Goal: Task Accomplishment & Management: Manage account settings

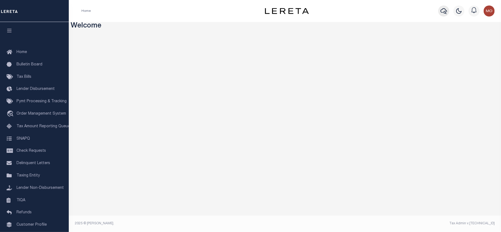
click at [442, 13] on icon "button" at bounding box center [443, 11] width 7 height 7
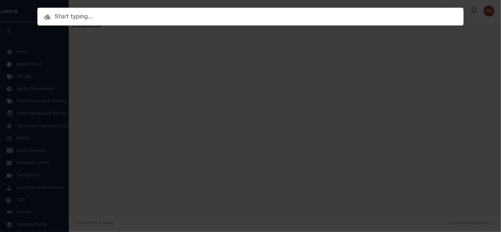
click at [87, 19] on input "text" at bounding box center [250, 17] width 426 height 10
paste input "4012210039267"
type input "4012210039267"
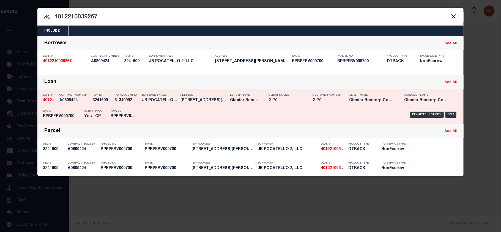
click at [95, 111] on p "PPCC" at bounding box center [98, 110] width 7 height 3
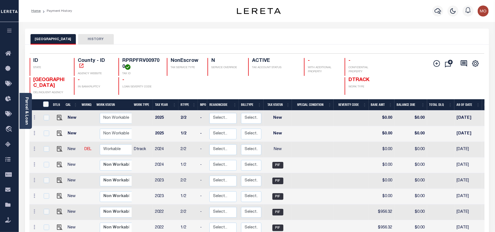
click at [272, 40] on div "BANNOCK COUNTY HISTORY" at bounding box center [257, 39] width 453 height 10
click at [57, 151] on img at bounding box center [59, 148] width 5 height 5
checkbox input "true"
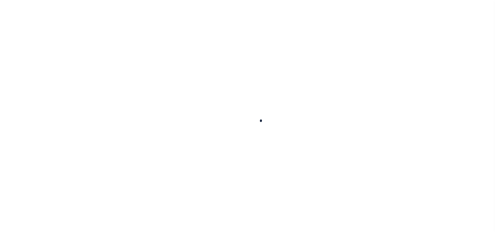
select select "NW2"
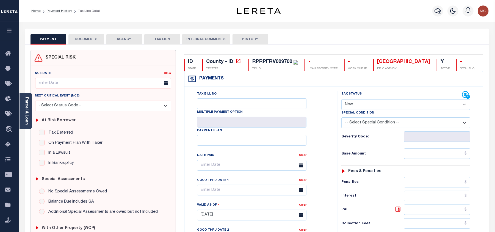
click at [270, 64] on div "RPRPFRV009700" at bounding box center [272, 61] width 40 height 5
click at [269, 64] on div "RPRPFRV009700" at bounding box center [272, 61] width 40 height 5
copy div "RPRPFRV009700"
click at [88, 41] on button "DOCUMENTS" at bounding box center [86, 39] width 36 height 10
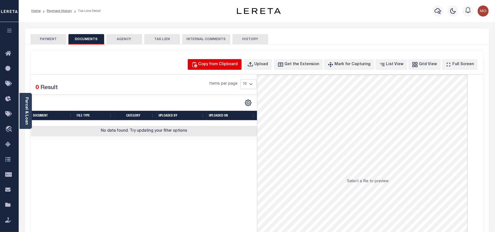
click at [219, 62] on div "Copy from Clipboard" at bounding box center [219, 65] width 40 height 6
select select "POP"
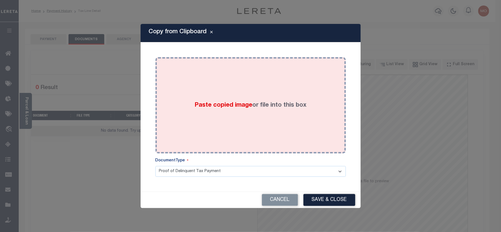
click at [208, 107] on span "Paste copied image" at bounding box center [223, 105] width 58 height 6
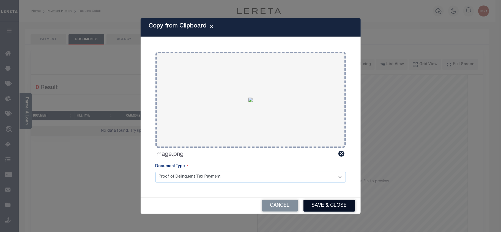
click at [320, 205] on button "Save & Close" at bounding box center [329, 206] width 52 height 12
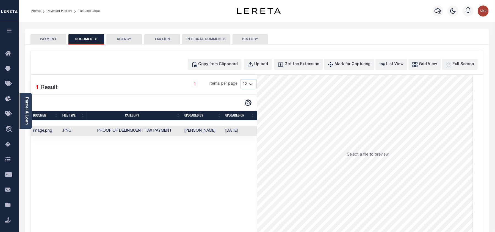
click at [50, 42] on button "PAYMENT" at bounding box center [49, 39] width 36 height 10
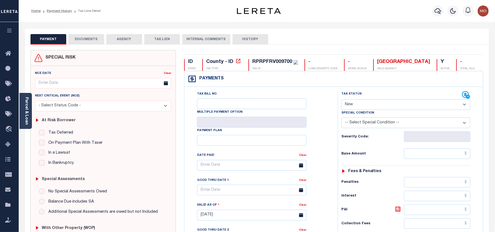
click at [83, 38] on button "DOCUMENTS" at bounding box center [86, 39] width 36 height 10
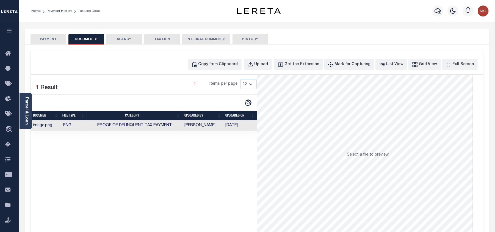
click at [48, 36] on button "PAYMENT" at bounding box center [49, 39] width 36 height 10
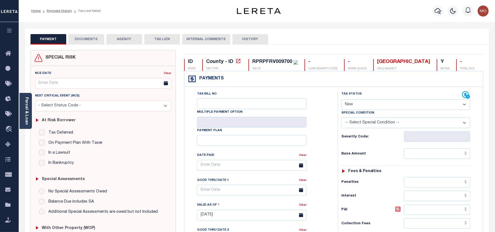
click at [367, 105] on select "- Select Status Code - Open Due/Unpaid Paid Incomplete No Tax Due Internal Refu…" at bounding box center [406, 104] width 129 height 11
select select "PYD"
click at [342, 100] on select "- Select Status Code - Open Due/Unpaid Paid Incomplete No Tax Due Internal Refu…" at bounding box center [406, 104] width 129 height 11
type input "[DATE]"
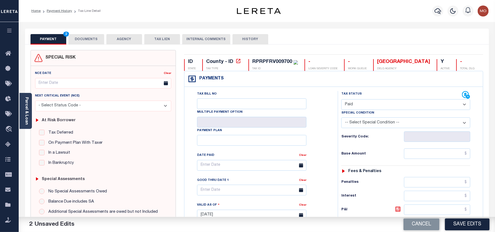
click at [321, 143] on div "Tax Bill No Multiple Payment Option Payment Plan Clear" at bounding box center [260, 168] width 140 height 154
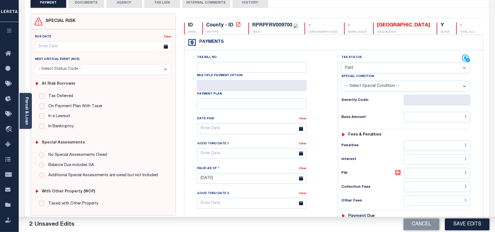
scroll to position [147, 0]
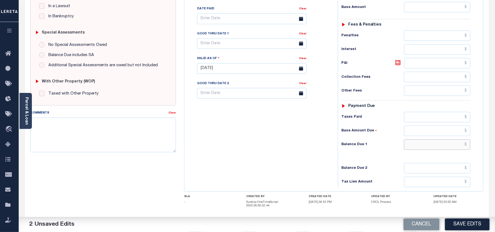
click at [429, 147] on input "text" at bounding box center [437, 144] width 66 height 10
type input "$0.00"
click at [273, 151] on div "Tax Bill No Multiple Payment Option Payment Plan Clear" at bounding box center [260, 65] width 148 height 243
click at [455, 221] on button "Save Edits" at bounding box center [467, 225] width 45 height 12
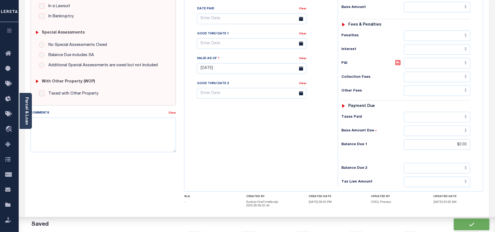
checkbox input "false"
type input "$0"
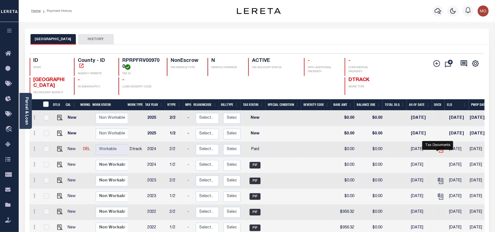
click at [438, 151] on icon "" at bounding box center [440, 149] width 4 height 4
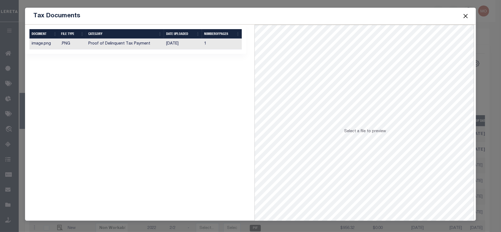
click at [465, 15] on button "Close" at bounding box center [465, 15] width 7 height 7
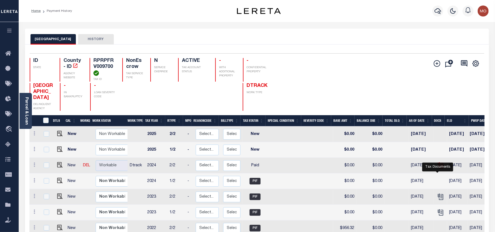
click at [439, 169] on icon "" at bounding box center [440, 165] width 7 height 7
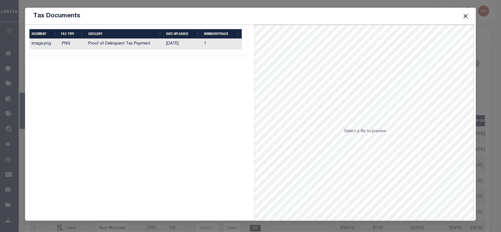
click at [463, 16] on button "Close" at bounding box center [465, 15] width 7 height 7
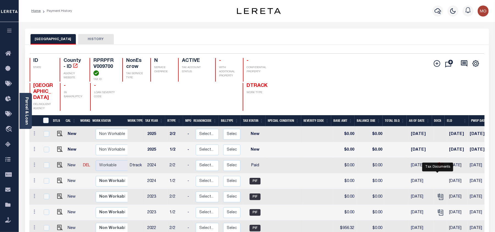
click at [439, 169] on icon "" at bounding box center [441, 166] width 4 height 6
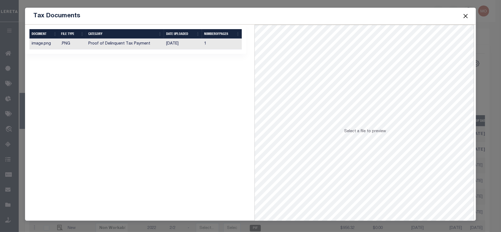
click at [372, 124] on div "Tax Documents Selected 1 Result Items per page" at bounding box center [250, 114] width 451 height 213
click at [466, 13] on button "Close" at bounding box center [465, 15] width 7 height 7
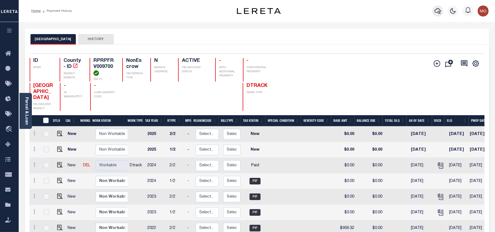
click at [437, 10] on icon "button" at bounding box center [438, 11] width 7 height 7
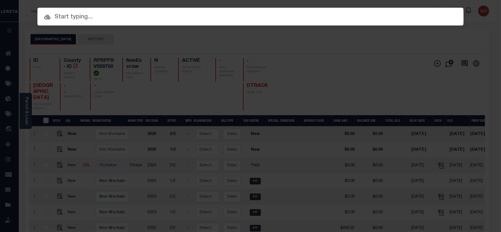
click at [73, 16] on input "text" at bounding box center [250, 17] width 426 height 10
paste input "4004170005513"
type input "4004170005513"
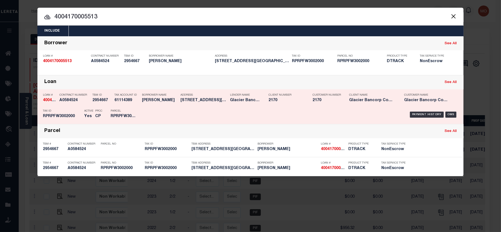
click at [127, 115] on h5 "RPRPFW3002000" at bounding box center [123, 116] width 25 height 5
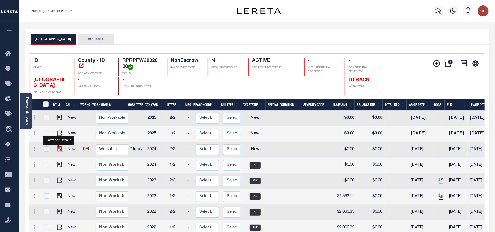
click at [57, 151] on img "" at bounding box center [59, 148] width 5 height 5
checkbox input "true"
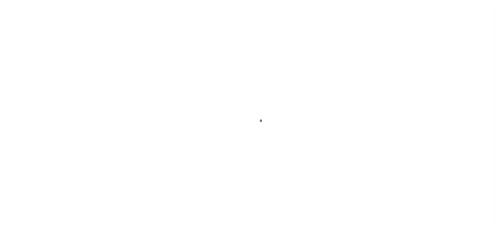
select select "NW2"
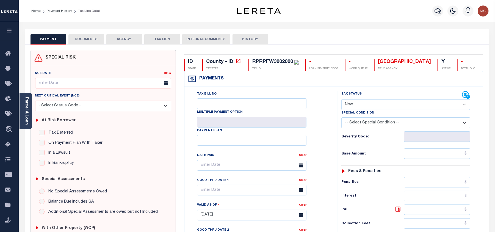
click at [92, 41] on button "DOCUMENTS" at bounding box center [86, 39] width 36 height 10
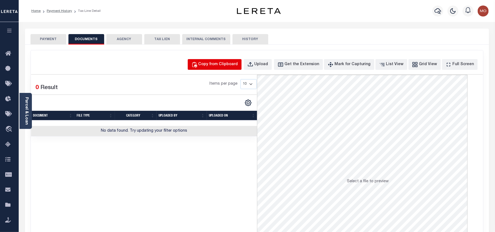
click at [222, 64] on div "Copy from Clipboard" at bounding box center [219, 65] width 40 height 6
select select "POP"
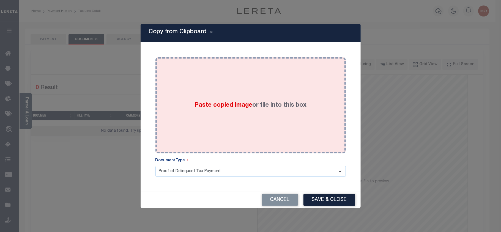
click at [203, 103] on span "Paste copied image" at bounding box center [223, 105] width 58 height 6
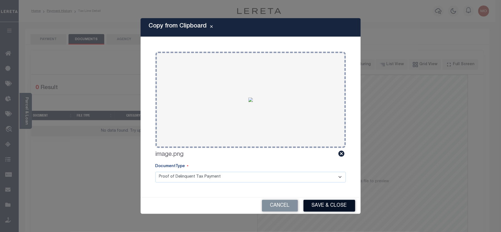
click at [318, 202] on button "Save & Close" at bounding box center [329, 206] width 52 height 12
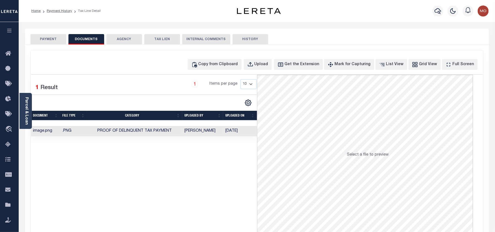
click at [51, 33] on div "PAYMENT DOCUMENTS AGENCY DELINQUENT PAYEE TAX LIEN" at bounding box center [257, 37] width 464 height 16
click at [46, 41] on button "PAYMENT" at bounding box center [49, 39] width 36 height 10
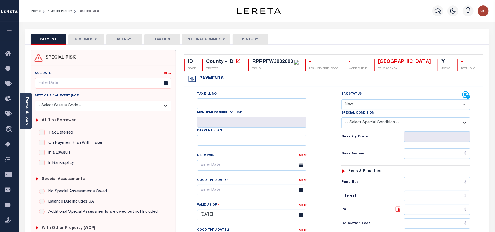
drag, startPoint x: 359, startPoint y: 106, endPoint x: 362, endPoint y: 109, distance: 4.9
click at [359, 106] on select "- Select Status Code - Open Due/Unpaid Paid Incomplete No Tax Due Internal Refu…" at bounding box center [406, 104] width 129 height 11
select select "PYD"
click at [342, 100] on select "- Select Status Code - Open Due/Unpaid Paid Incomplete No Tax Due Internal Refu…" at bounding box center [406, 104] width 129 height 11
type input "08/22/2025"
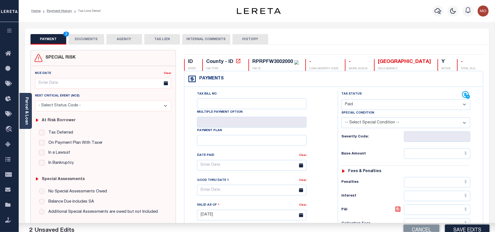
click at [317, 139] on div "Tax Bill No Multiple Payment Option Payment Plan Clear" at bounding box center [260, 168] width 140 height 154
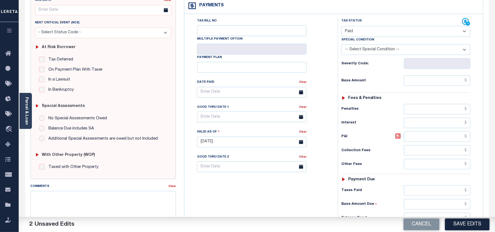
scroll to position [110, 0]
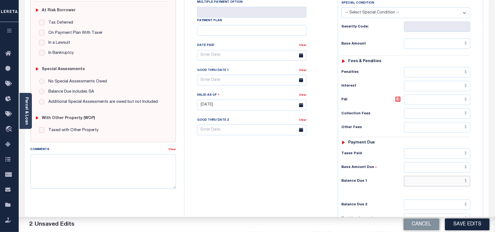
click at [428, 184] on input "text" at bounding box center [437, 181] width 66 height 10
type input "$0.00"
click at [274, 185] on div "Tax Bill No Multiple Payment Option Payment Plan Clear" at bounding box center [260, 102] width 148 height 243
click at [460, 224] on button "Save Edits" at bounding box center [467, 225] width 45 height 12
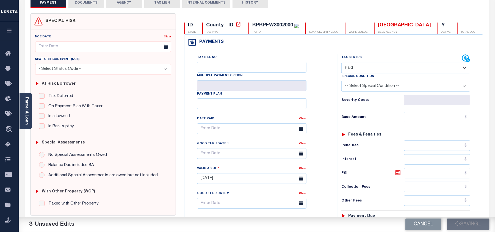
checkbox input "false"
type input "$0"
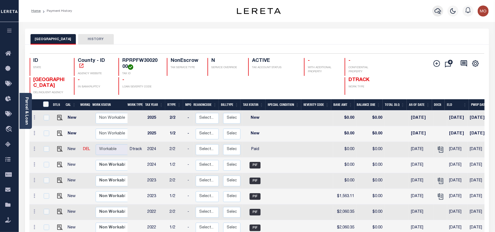
click at [434, 10] on button "button" at bounding box center [438, 10] width 11 height 11
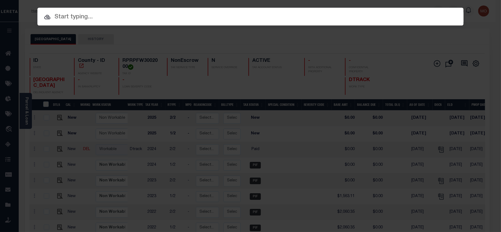
click at [109, 14] on input "text" at bounding box center [250, 17] width 426 height 10
paste input "4008250055355"
type input "4008250055355"
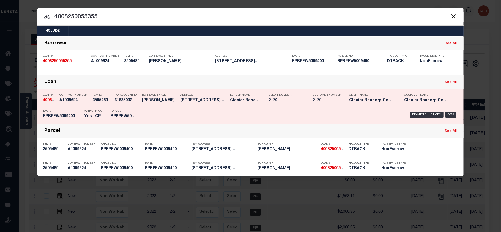
click at [69, 112] on p "Tax ID" at bounding box center [62, 110] width 38 height 3
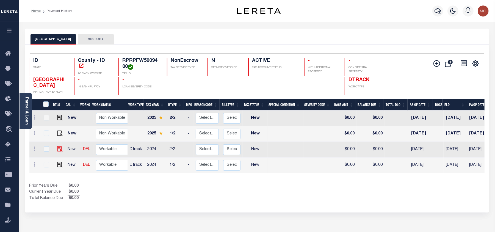
click at [57, 149] on img at bounding box center [59, 148] width 5 height 5
checkbox input "true"
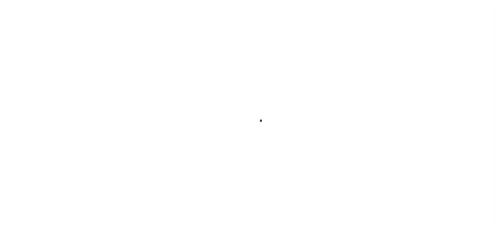
select select "NW2"
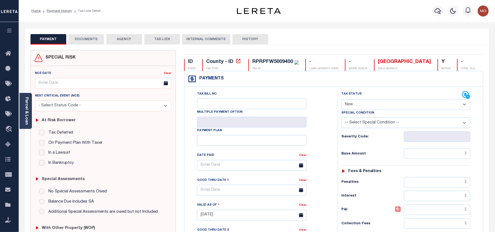
click at [85, 39] on button "DOCUMENTS" at bounding box center [86, 39] width 36 height 10
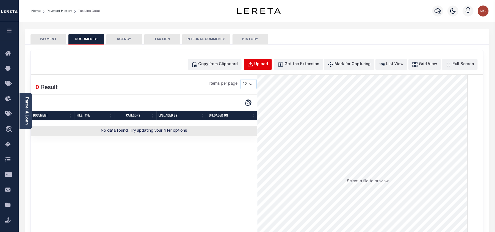
click at [265, 63] on div "Upload" at bounding box center [262, 65] width 14 height 6
select select "POP"
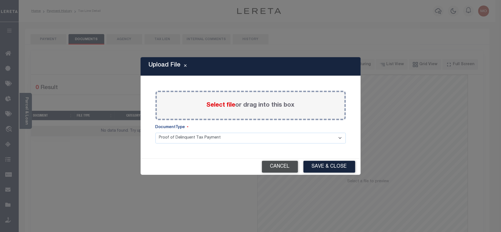
click at [279, 165] on button "Cancel" at bounding box center [280, 167] width 36 height 12
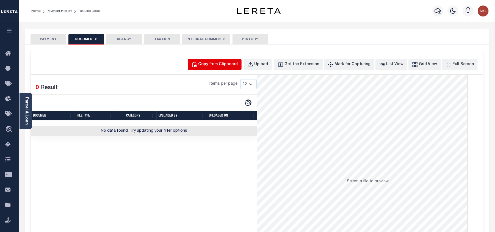
click at [210, 64] on div "Copy from Clipboard" at bounding box center [219, 65] width 40 height 6
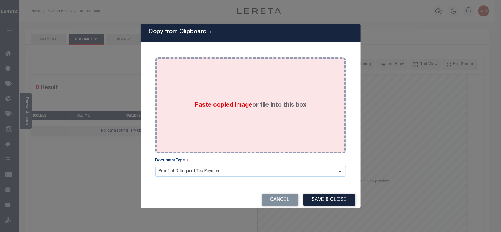
click at [214, 105] on span "Paste copied image" at bounding box center [223, 105] width 58 height 6
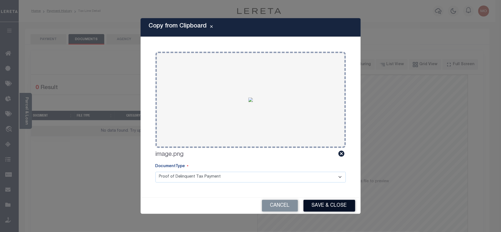
click at [321, 200] on button "Save & Close" at bounding box center [329, 206] width 52 height 12
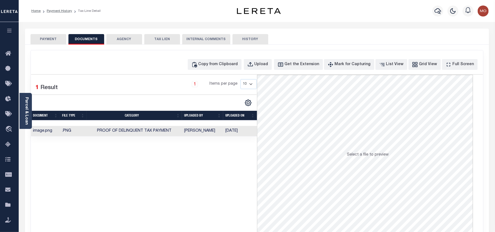
drag, startPoint x: 56, startPoint y: 40, endPoint x: 54, endPoint y: 42, distance: 3.5
click at [56, 40] on button "PAYMENT" at bounding box center [49, 39] width 36 height 10
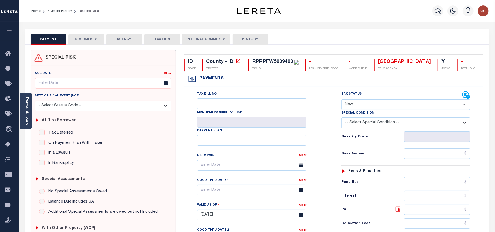
click at [364, 105] on select "- Select Status Code - Open Due/Unpaid Paid Incomplete No Tax Due Internal Refu…" at bounding box center [406, 104] width 129 height 11
select select "PYD"
click at [342, 100] on select "- Select Status Code - Open Due/Unpaid Paid Incomplete No Tax Due Internal Refu…" at bounding box center [406, 104] width 129 height 11
type input "08/22/2025"
drag, startPoint x: 315, startPoint y: 137, endPoint x: 329, endPoint y: 135, distance: 14.2
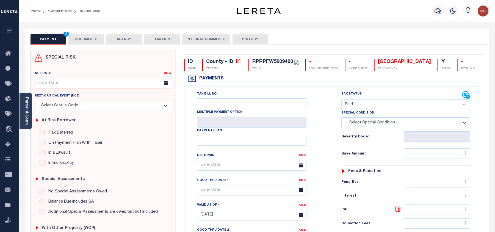
click at [327, 135] on div "Tax Bill No Multiple Payment Option Payment Plan Clear" at bounding box center [260, 168] width 140 height 154
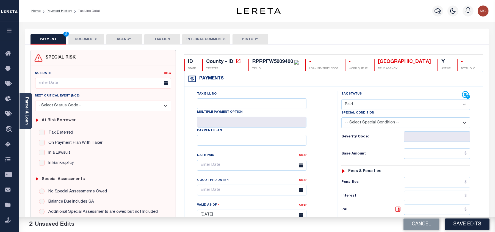
scroll to position [110, 0]
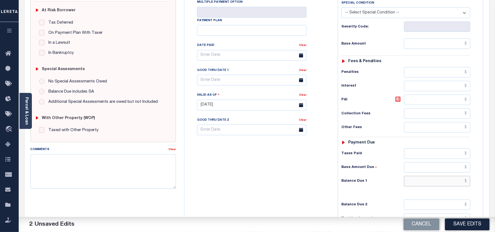
drag, startPoint x: 419, startPoint y: 185, endPoint x: 279, endPoint y: 185, distance: 140.5
click at [419, 185] on input "text" at bounding box center [437, 181] width 66 height 10
type input "$0.00"
click at [270, 185] on div "Tax Bill No Multiple Payment Option Payment Plan Clear" at bounding box center [260, 102] width 148 height 243
click at [459, 224] on button "Save Edits" at bounding box center [467, 225] width 45 height 12
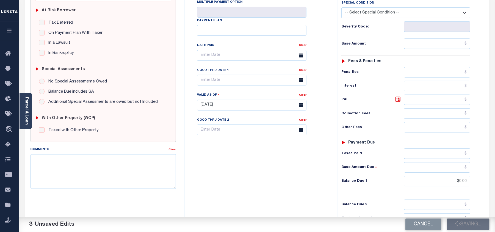
scroll to position [73, 0]
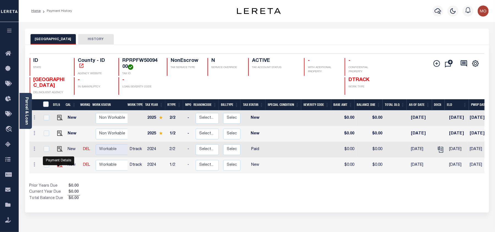
click at [57, 167] on img "" at bounding box center [59, 164] width 5 height 5
checkbox input "true"
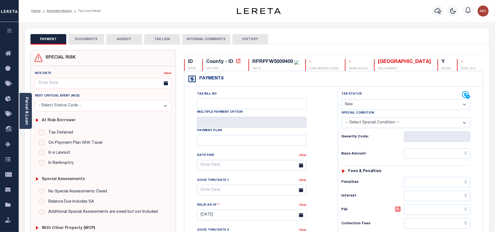
click at [367, 107] on select "- Select Status Code - Open Due/Unpaid Paid Incomplete No Tax Due Internal Refu…" at bounding box center [406, 104] width 129 height 11
select select "PYD"
click at [342, 100] on select "- Select Status Code - Open Due/Unpaid Paid Incomplete No Tax Due Internal Refu…" at bounding box center [406, 104] width 129 height 11
type input "[DATE]"
drag, startPoint x: 325, startPoint y: 141, endPoint x: 336, endPoint y: 141, distance: 11.0
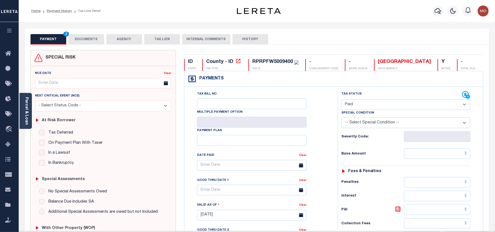
click at [327, 141] on div "Tax Bill No Multiple Payment Option Payment Plan Clear" at bounding box center [260, 168] width 140 height 154
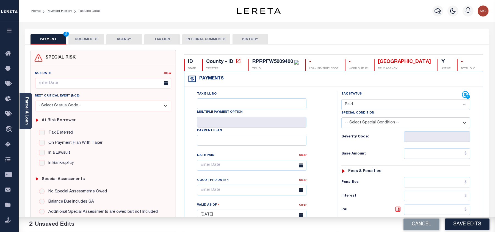
scroll to position [147, 0]
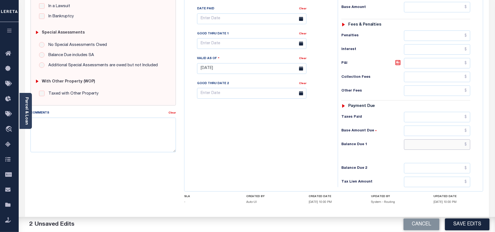
drag, startPoint x: 421, startPoint y: 148, endPoint x: 414, endPoint y: 148, distance: 7.4
click at [421, 148] on input "text" at bounding box center [437, 144] width 66 height 10
type input "$0.00"
click at [302, 149] on div "Tax Bill No Multiple Payment Option Payment Plan Clear" at bounding box center [260, 65] width 148 height 243
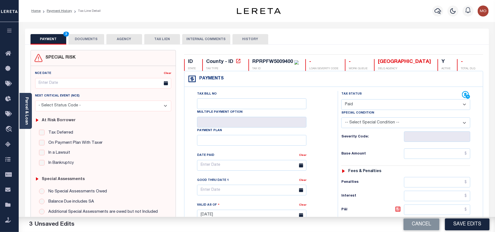
click at [81, 38] on button "DOCUMENTS" at bounding box center [86, 39] width 36 height 10
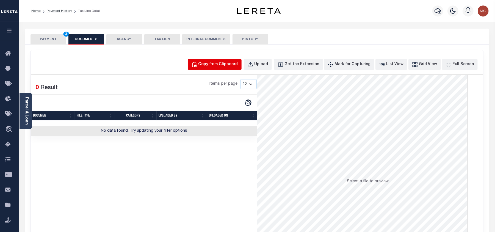
click at [213, 64] on div "Copy from Clipboard" at bounding box center [219, 65] width 40 height 6
select select "POP"
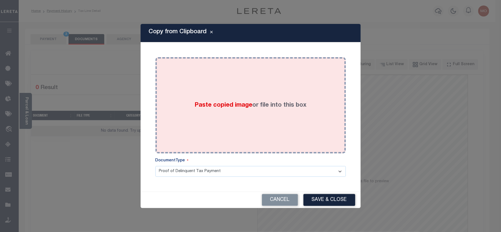
click at [212, 112] on div "Paste copied image or file into this box" at bounding box center [250, 105] width 182 height 88
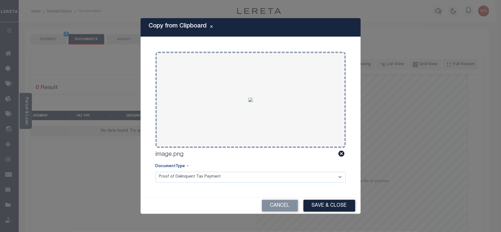
click at [329, 212] on div "Cancel Save & Close" at bounding box center [251, 206] width 220 height 16
click at [321, 203] on button "Save & Close" at bounding box center [329, 206] width 52 height 12
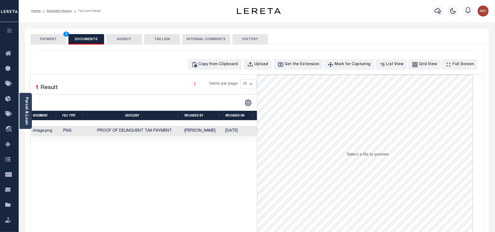
click at [50, 39] on button "PAYMENT 3" at bounding box center [49, 39] width 36 height 10
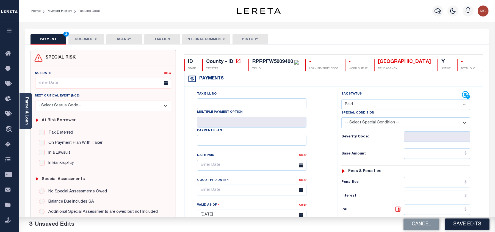
scroll to position [110, 0]
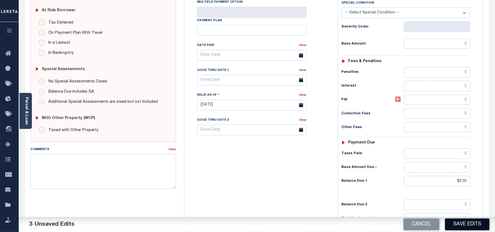
click at [460, 221] on button "Save Edits" at bounding box center [467, 225] width 45 height 12
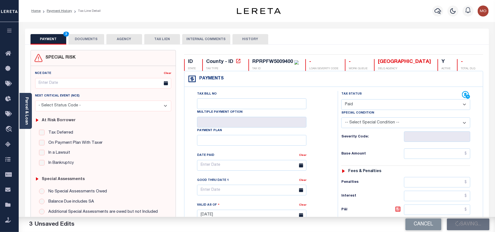
checkbox input "false"
type input "$0"
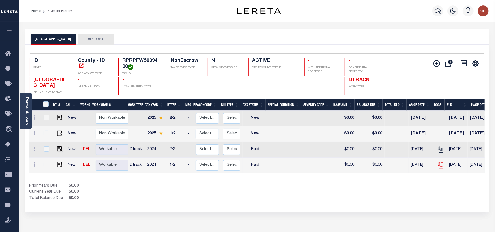
click at [439, 167] on icon at bounding box center [440, 164] width 4 height 4
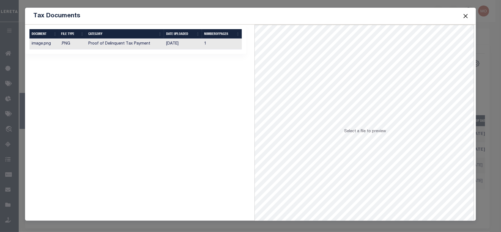
click at [463, 17] on button "Close" at bounding box center [465, 15] width 7 height 7
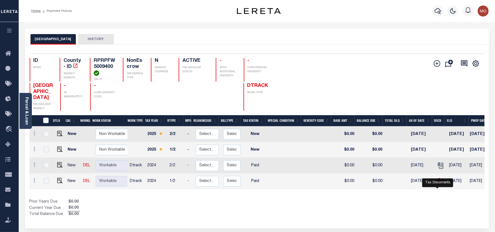
click at [440, 185] on icon "" at bounding box center [441, 182] width 4 height 6
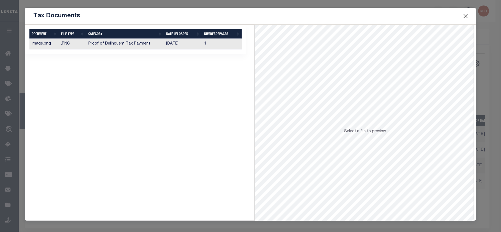
click at [465, 15] on button "Close" at bounding box center [465, 15] width 7 height 7
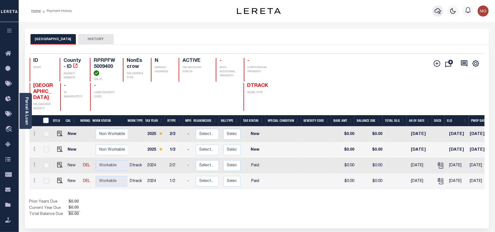
click at [438, 10] on icon "button" at bounding box center [438, 11] width 7 height 7
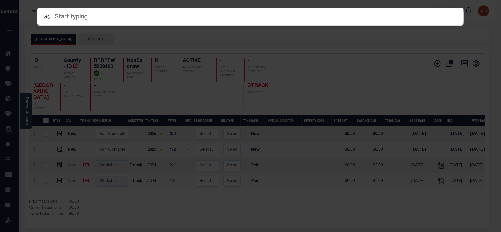
click at [77, 18] on input "text" at bounding box center [250, 17] width 426 height 10
paste input "4008250055355"
type input "4008250055355"
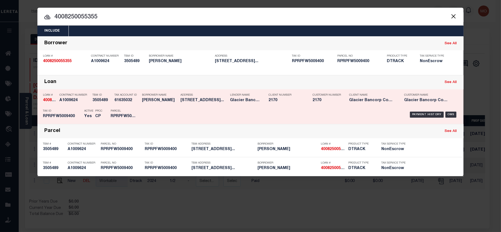
click at [92, 112] on div "PPCC CP" at bounding box center [98, 115] width 15 height 16
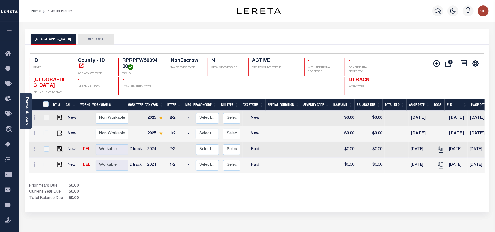
click at [438, 9] on icon "button" at bounding box center [438, 11] width 7 height 7
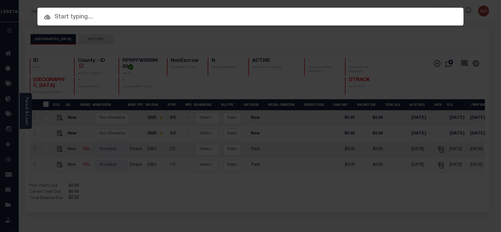
click at [106, 19] on input "text" at bounding box center [250, 17] width 426 height 10
paste input "4009220043219"
type input "4009220043219"
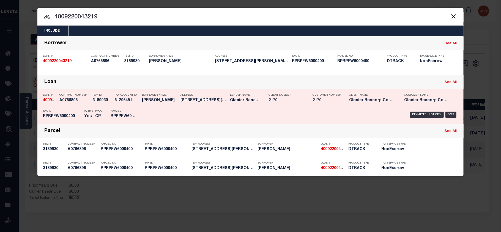
click at [139, 108] on div "Parcel RPRPFW6000400" at bounding box center [122, 115] width 33 height 16
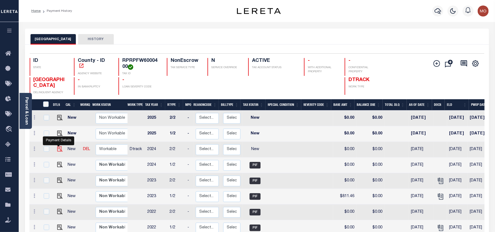
click at [60, 150] on img "" at bounding box center [59, 148] width 5 height 5
checkbox input "true"
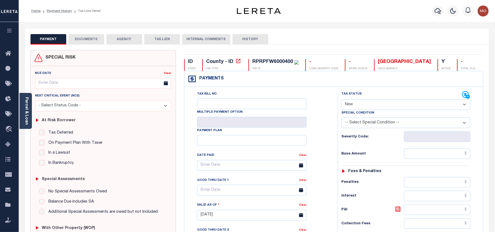
drag, startPoint x: 364, startPoint y: 104, endPoint x: 364, endPoint y: 108, distance: 3.6
click at [364, 104] on select "- Select Status Code - Open Due/Unpaid Paid Incomplete No Tax Due Internal Refu…" at bounding box center [406, 104] width 129 height 11
select select "PYD"
click at [342, 100] on select "- Select Status Code - Open Due/Unpaid Paid Incomplete No Tax Due Internal Refu…" at bounding box center [406, 104] width 129 height 11
type input "08/22/2025"
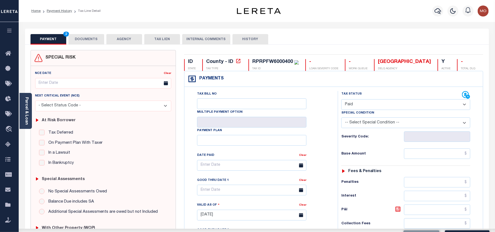
drag, startPoint x: 313, startPoint y: 142, endPoint x: 324, endPoint y: 142, distance: 11.6
click at [319, 142] on div "Tax Bill No Multiple Payment Option Payment Plan Clear" at bounding box center [260, 168] width 140 height 154
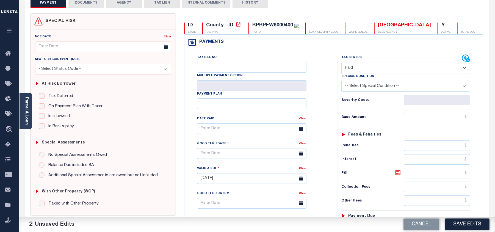
scroll to position [110, 0]
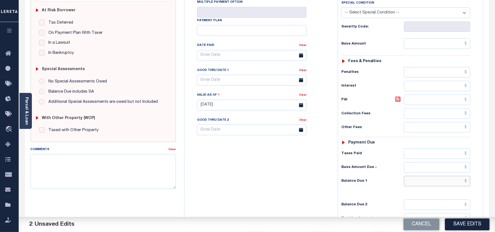
drag, startPoint x: 414, startPoint y: 186, endPoint x: 305, endPoint y: 185, distance: 108.6
click at [414, 186] on input "text" at bounding box center [437, 181] width 66 height 10
type input "$0.00"
click at [302, 185] on div "Tax Bill No Multiple Payment Option Payment Plan Clear" at bounding box center [260, 102] width 148 height 243
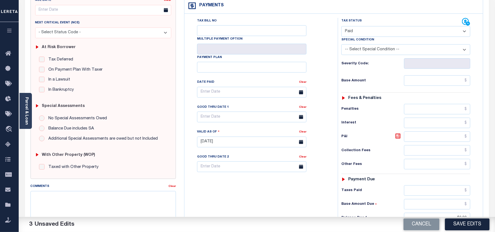
scroll to position [0, 0]
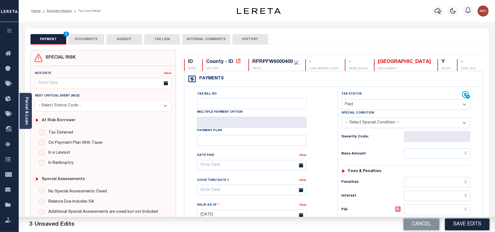
click at [91, 39] on button "DOCUMENTS" at bounding box center [86, 39] width 36 height 10
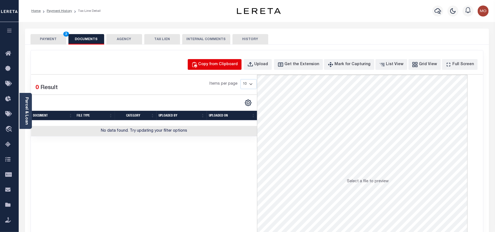
click at [223, 63] on div "Copy from Clipboard" at bounding box center [219, 65] width 40 height 6
select select "POP"
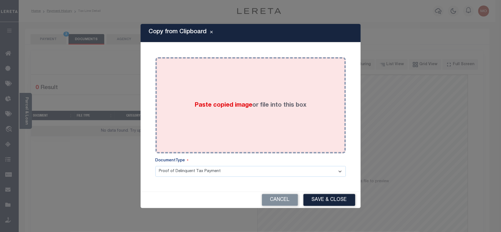
click at [225, 101] on label "Paste copied image or file into this box" at bounding box center [250, 105] width 112 height 9
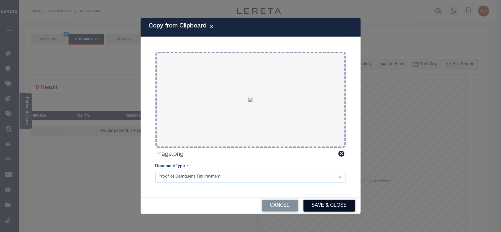
click at [320, 207] on button "Save & Close" at bounding box center [329, 206] width 52 height 12
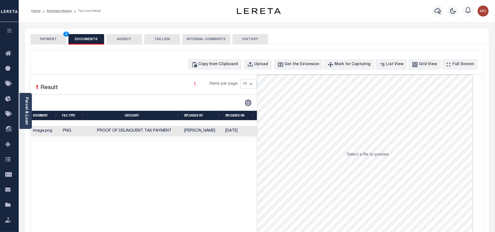
click at [45, 36] on button "PAYMENT 3" at bounding box center [49, 39] width 36 height 10
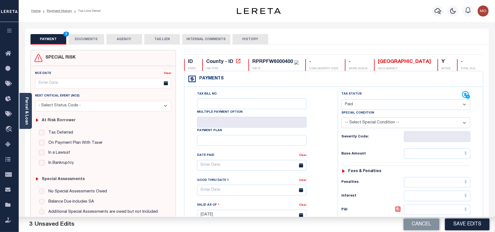
scroll to position [110, 0]
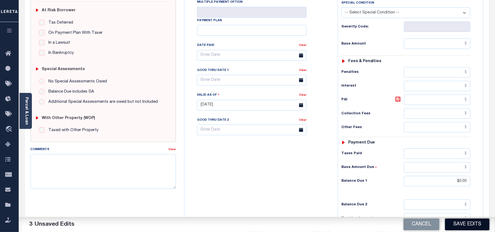
click at [463, 226] on button "Save Edits" at bounding box center [467, 225] width 45 height 12
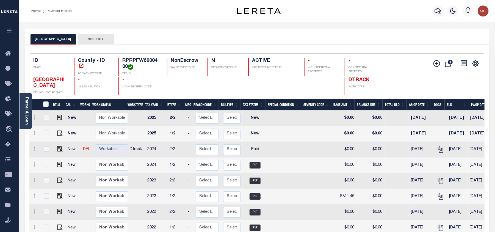
click at [435, 10] on icon "button" at bounding box center [438, 11] width 7 height 7
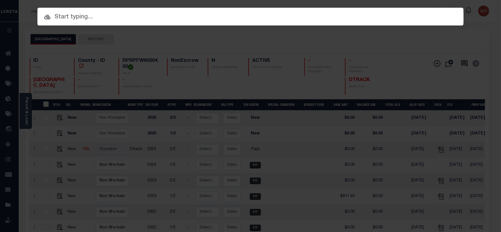
click at [70, 18] on input "text" at bounding box center [250, 17] width 426 height 10
paste input "4011230047763"
type input "4011230047763"
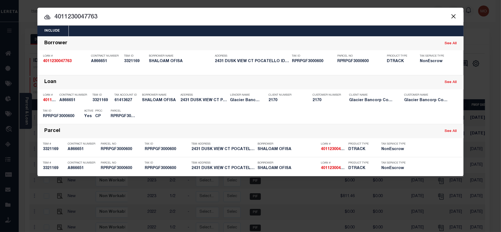
click at [100, 115] on h5 "CP" at bounding box center [98, 116] width 7 height 5
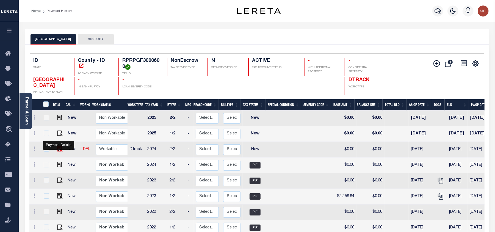
click at [57, 151] on img "" at bounding box center [59, 148] width 5 height 5
checkbox input "true"
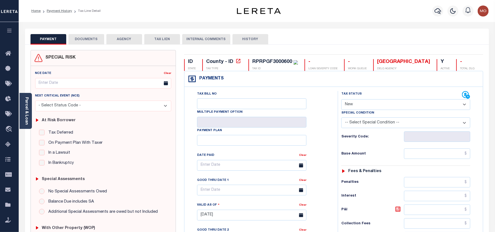
click at [88, 38] on button "DOCUMENTS" at bounding box center [86, 39] width 36 height 10
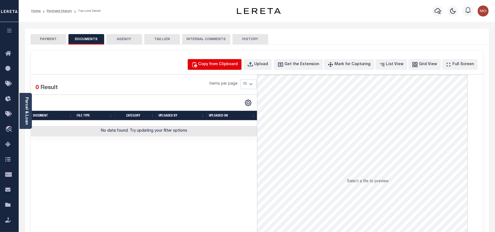
click at [229, 65] on div "Copy from Clipboard" at bounding box center [219, 65] width 40 height 6
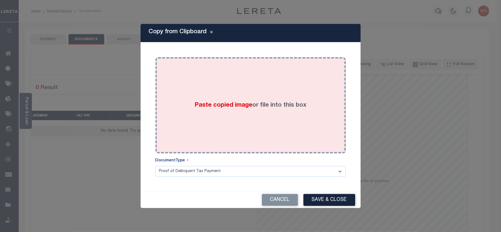
click at [214, 105] on span "Paste copied image" at bounding box center [223, 105] width 58 height 6
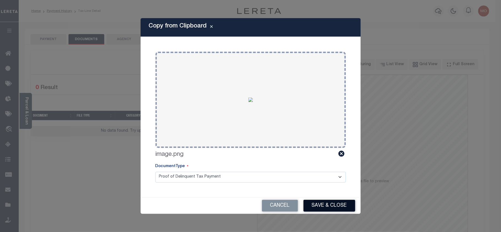
click at [321, 203] on button "Save & Close" at bounding box center [329, 206] width 52 height 12
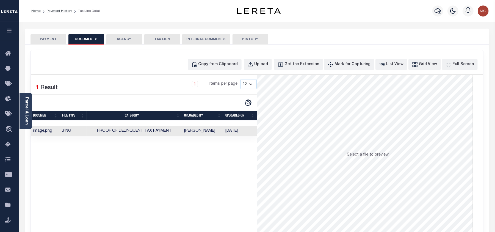
click at [54, 42] on button "PAYMENT" at bounding box center [49, 39] width 36 height 10
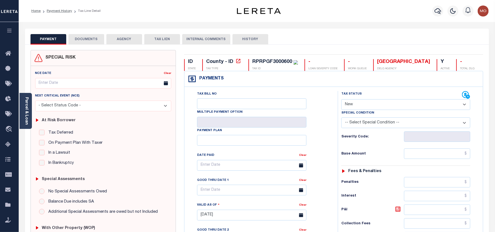
click at [364, 106] on select "- Select Status Code - Open Due/Unpaid Paid Incomplete No Tax Due Internal Refu…" at bounding box center [406, 104] width 129 height 11
select select "PYD"
click at [342, 100] on select "- Select Status Code - Open Due/Unpaid Paid Incomplete No Tax Due Internal Refu…" at bounding box center [406, 104] width 129 height 11
type input "[DATE]"
click at [326, 141] on div "Tax Bill No Multiple Payment Option Payment Plan Clear" at bounding box center [260, 168] width 140 height 154
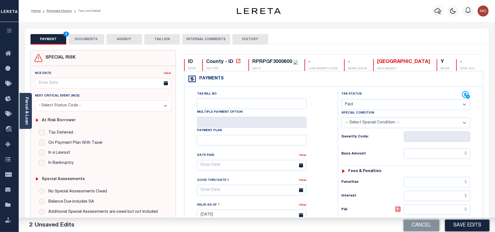
scroll to position [110, 0]
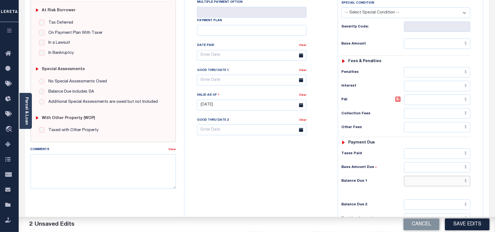
click at [423, 186] on input "text" at bounding box center [437, 181] width 66 height 10
type input "$0.00"
click at [302, 190] on div "Tax Bill No Multiple Payment Option Payment Plan Clear" at bounding box center [260, 102] width 148 height 243
click at [467, 224] on button "Save Edits" at bounding box center [467, 225] width 45 height 12
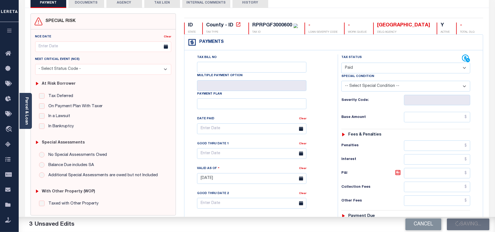
checkbox input "false"
type input "$0"
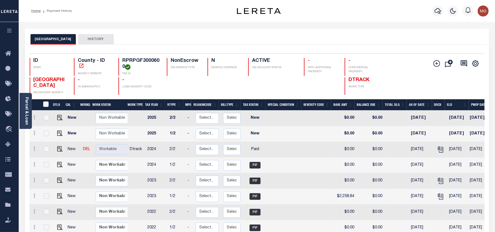
click at [438, 11] on icon "button" at bounding box center [438, 11] width 7 height 7
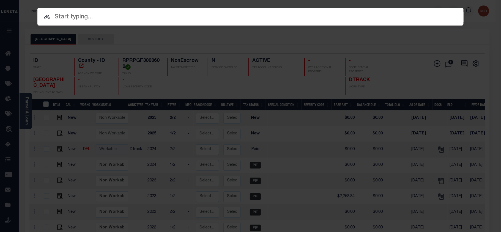
click at [82, 17] on input "text" at bounding box center [250, 17] width 426 height 10
paste input "4003190016989"
type input "4003190016989"
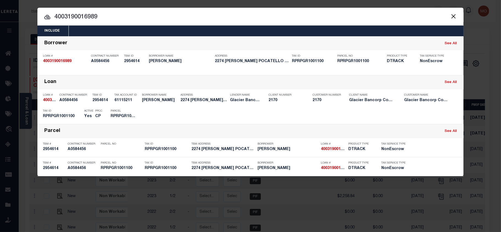
click at [131, 115] on h5 "RPRPGR1001100" at bounding box center [123, 116] width 25 height 5
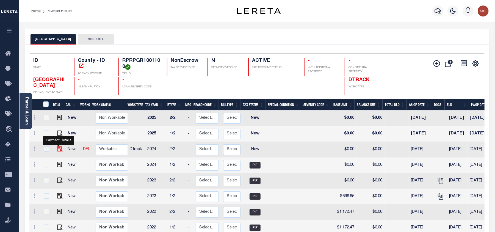
click at [57, 151] on img "" at bounding box center [59, 148] width 5 height 5
checkbox input "true"
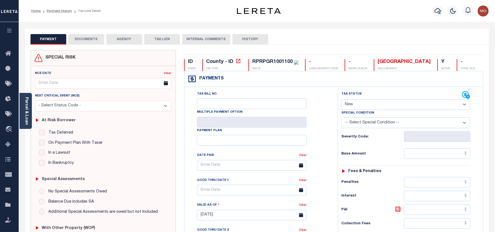
click at [364, 106] on select "- Select Status Code - Open Due/Unpaid Paid Incomplete No Tax Due Internal Refu…" at bounding box center [406, 104] width 129 height 11
select select "PYD"
click at [342, 100] on select "- Select Status Code - Open Due/Unpaid Paid Incomplete No Tax Due Internal Refu…" at bounding box center [406, 104] width 129 height 11
type input "[DATE]"
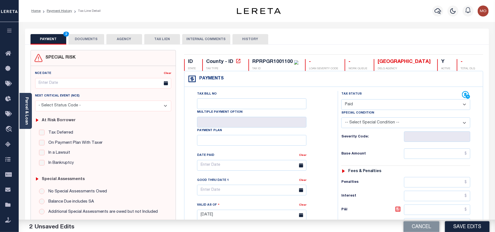
click at [331, 139] on div "Tax Bill No Multiple Payment Option Payment Plan Clear" at bounding box center [260, 212] width 148 height 243
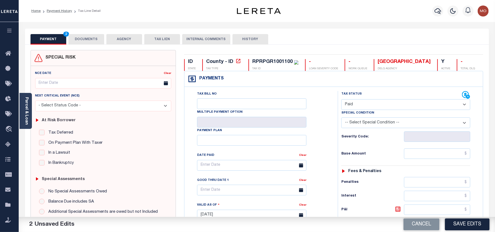
scroll to position [110, 0]
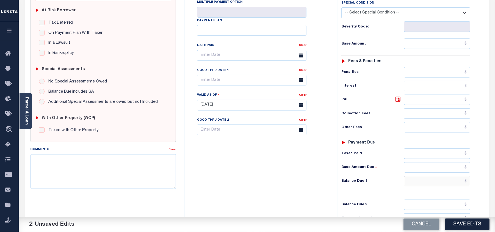
drag, startPoint x: 425, startPoint y: 186, endPoint x: 351, endPoint y: 192, distance: 73.9
click at [425, 186] on input "text" at bounding box center [437, 181] width 66 height 10
type input "$0.00"
click at [305, 196] on div "Tax Bill No Multiple Payment Option Payment Plan Clear" at bounding box center [260, 102] width 148 height 243
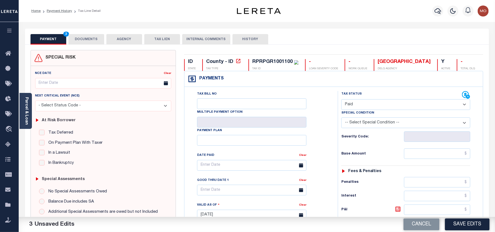
click at [79, 41] on button "DOCUMENTS" at bounding box center [86, 39] width 36 height 10
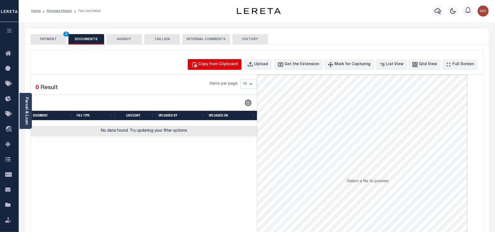
click at [225, 67] on div "Copy from Clipboard" at bounding box center [219, 65] width 40 height 6
select select "POP"
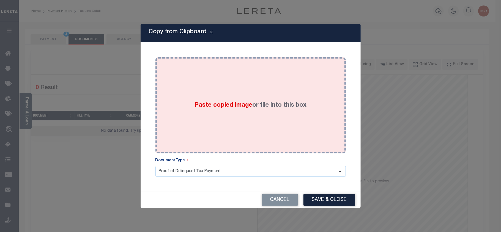
click at [218, 107] on span "Paste copied image" at bounding box center [223, 105] width 58 height 6
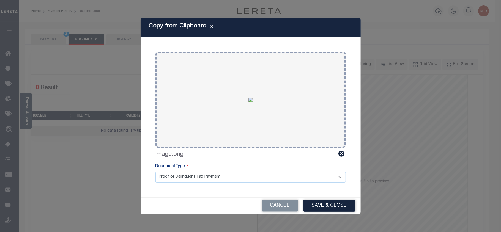
click at [316, 199] on div "Cancel Save & Close" at bounding box center [251, 206] width 220 height 16
click at [317, 204] on button "Save & Close" at bounding box center [329, 206] width 52 height 12
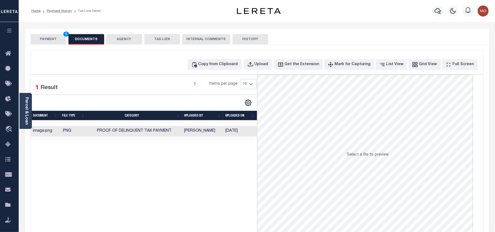
click at [54, 46] on div "SPECIAL RISK NCE Date Clear" at bounding box center [257, 147] width 464 height 204
click at [53, 39] on button "PAYMENT 3" at bounding box center [49, 39] width 36 height 10
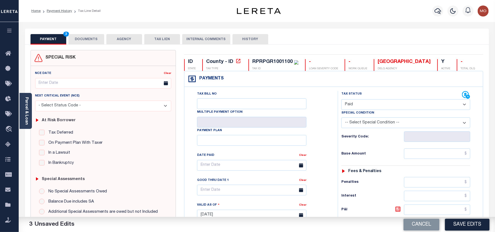
scroll to position [110, 0]
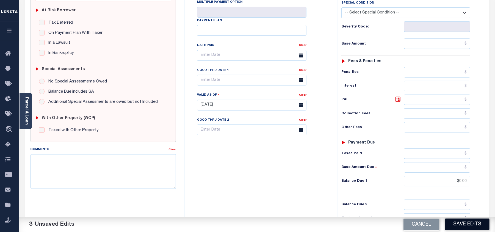
click at [462, 222] on button "Save Edits" at bounding box center [467, 225] width 45 height 12
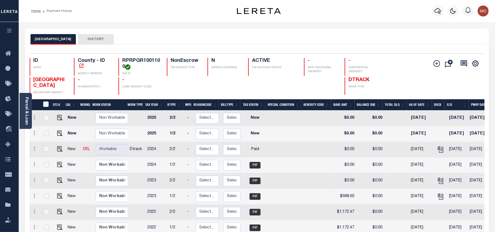
click at [437, 13] on icon "button" at bounding box center [438, 11] width 7 height 6
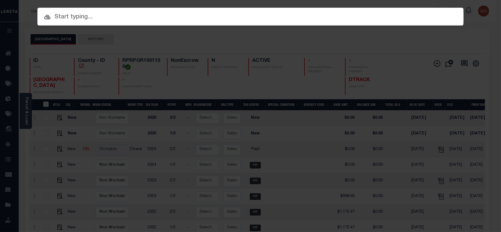
click at [82, 19] on input "text" at bounding box center [250, 17] width 426 height 10
paste input "4001250053003"
type input "4001250053003"
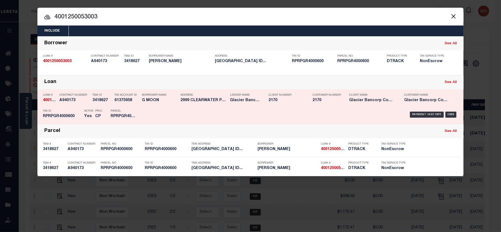
click at [105, 114] on div "PPCC CP" at bounding box center [98, 115] width 15 height 16
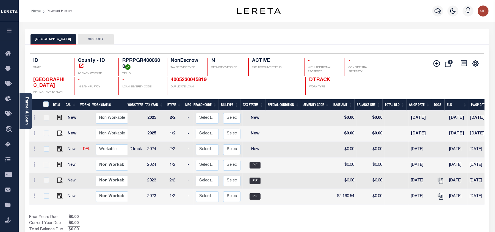
click at [55, 149] on link at bounding box center [58, 149] width 8 height 4
checkbox input "true"
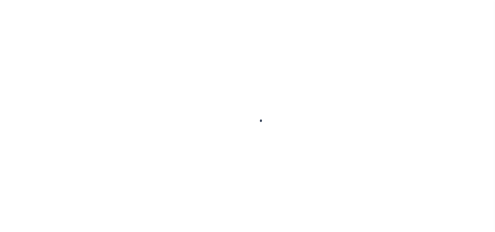
select select "NW2"
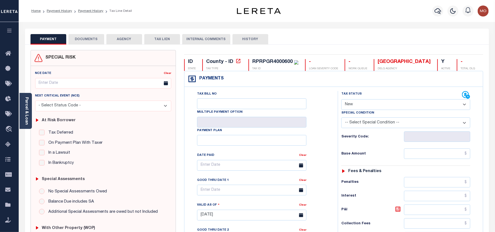
click at [95, 37] on button "DOCUMENTS" at bounding box center [86, 39] width 36 height 10
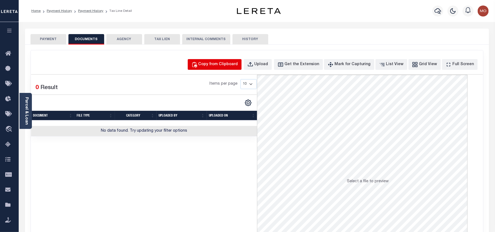
click at [213, 65] on div "Copy from Clipboard" at bounding box center [219, 65] width 40 height 6
select select "POP"
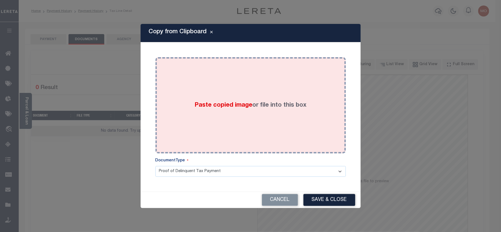
click at [211, 106] on span "Paste copied image" at bounding box center [223, 105] width 58 height 6
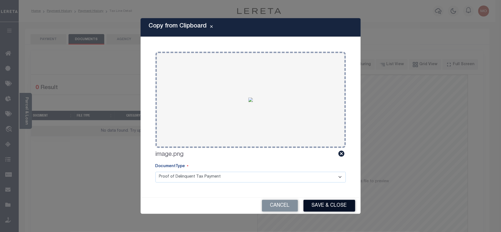
click at [321, 202] on button "Save & Close" at bounding box center [329, 206] width 52 height 12
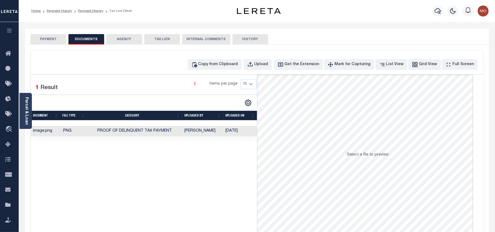
click at [47, 38] on button "PAYMENT" at bounding box center [49, 39] width 36 height 10
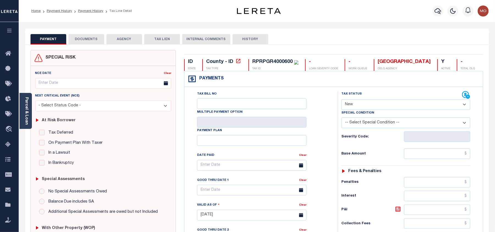
click at [356, 108] on select "- Select Status Code - Open Due/Unpaid Paid Incomplete No Tax Due Internal Refu…" at bounding box center [406, 104] width 129 height 11
select select "PYD"
click at [342, 100] on select "- Select Status Code - Open Due/Unpaid Paid Incomplete No Tax Due Internal Refu…" at bounding box center [406, 104] width 129 height 11
type input "08/22/2025"
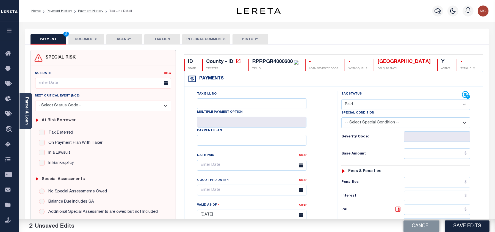
click at [332, 144] on div "Tax Bill No Multiple Payment Option Payment Plan Clear" at bounding box center [260, 212] width 148 height 243
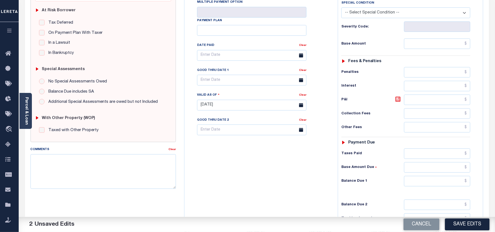
scroll to position [178, 0]
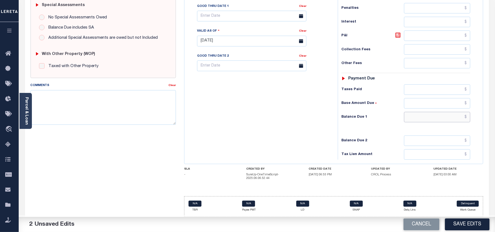
drag, startPoint x: 421, startPoint y: 116, endPoint x: 308, endPoint y: 122, distance: 112.6
click at [420, 116] on input "text" at bounding box center [437, 117] width 66 height 10
type input "$0.00"
click at [302, 122] on div "Tax Bill No Multiple Payment Option Payment Plan Clear" at bounding box center [260, 38] width 148 height 243
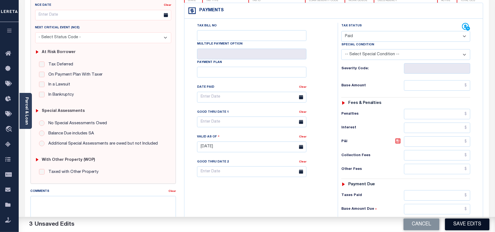
click at [459, 225] on button "Save Edits" at bounding box center [467, 225] width 45 height 12
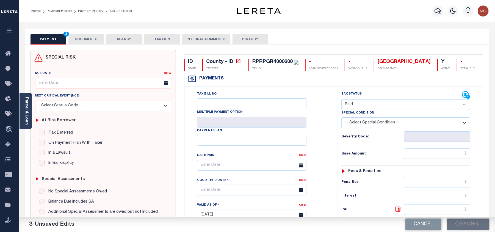
checkbox input "false"
type input "$0"
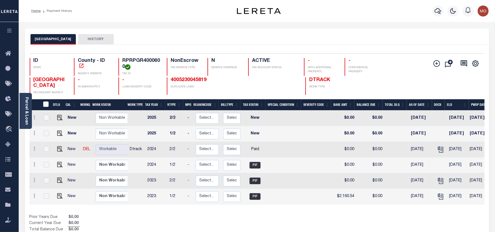
click at [437, 9] on icon "button" at bounding box center [438, 11] width 7 height 7
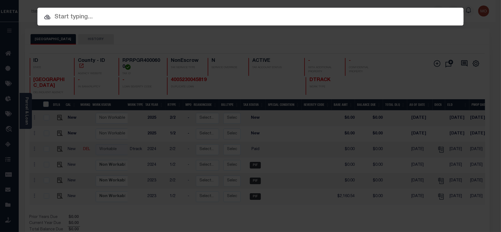
click at [95, 15] on input "text" at bounding box center [250, 17] width 426 height 10
paste input "4010240051835"
type input "4010240051835"
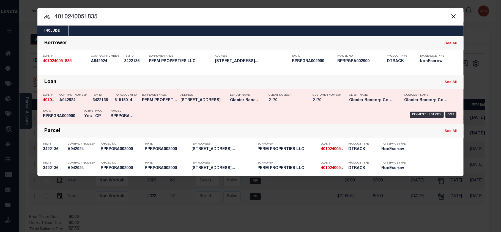
click at [139, 109] on div "Parcel RPRPGRA002900" at bounding box center [122, 115] width 33 height 16
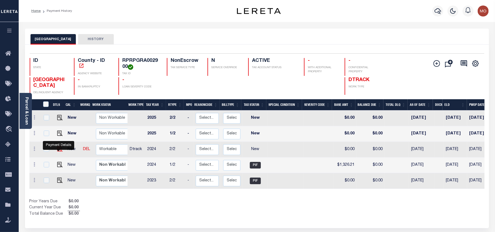
click at [58, 151] on img "" at bounding box center [59, 148] width 5 height 5
checkbox input "true"
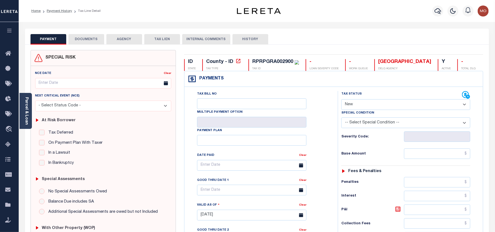
click at [370, 110] on select "- Select Status Code - Open Due/Unpaid Paid Incomplete No Tax Due Internal Refu…" at bounding box center [406, 104] width 129 height 11
select select "PYD"
click at [342, 100] on select "- Select Status Code - Open Due/Unpaid Paid Incomplete No Tax Due Internal Refu…" at bounding box center [406, 104] width 129 height 11
type input "08/22/2025"
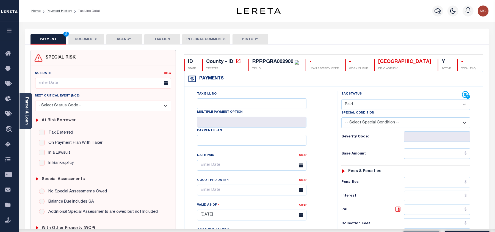
click at [338, 135] on div "Severity Code:" at bounding box center [405, 135] width 137 height 14
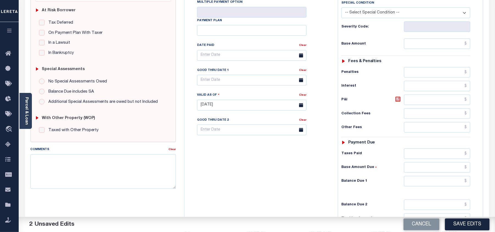
scroll to position [180, 0]
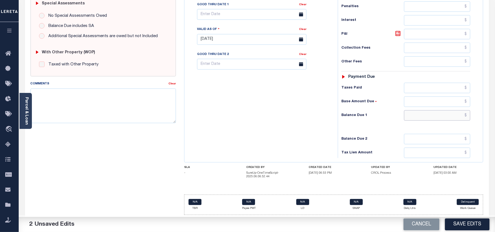
drag, startPoint x: 418, startPoint y: 112, endPoint x: 375, endPoint y: 119, distance: 43.7
click at [418, 113] on input "text" at bounding box center [437, 115] width 66 height 10
type input "$0.00"
click at [296, 130] on div "Tax Bill No Multiple Payment Option Payment Plan Clear" at bounding box center [260, 36] width 148 height 243
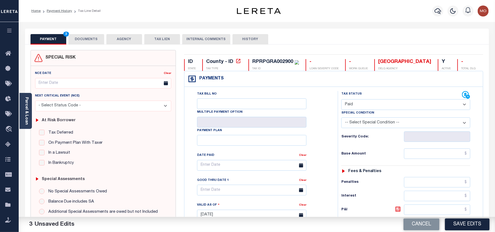
click at [85, 39] on button "DOCUMENTS" at bounding box center [86, 39] width 36 height 10
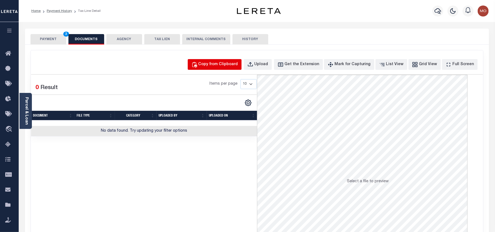
click at [229, 65] on div "Copy from Clipboard" at bounding box center [219, 65] width 40 height 6
select select "POP"
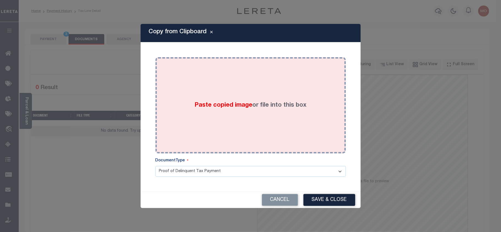
click at [224, 104] on span "Paste copied image" at bounding box center [223, 105] width 58 height 6
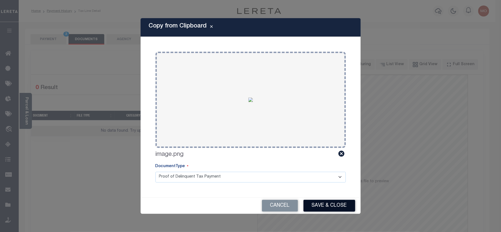
click at [320, 204] on button "Save & Close" at bounding box center [329, 206] width 52 height 12
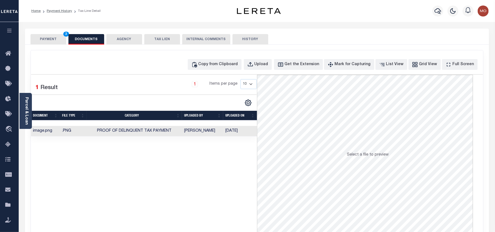
click at [50, 40] on button "PAYMENT 3" at bounding box center [49, 39] width 36 height 10
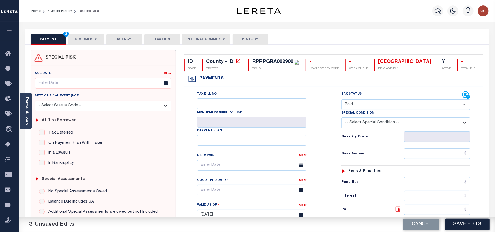
scroll to position [110, 0]
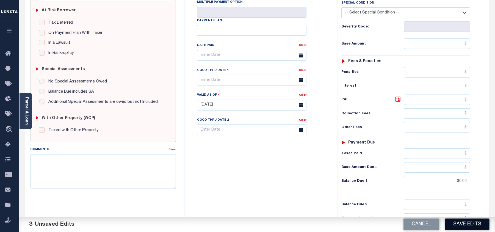
click at [456, 224] on button "Save Edits" at bounding box center [467, 225] width 45 height 12
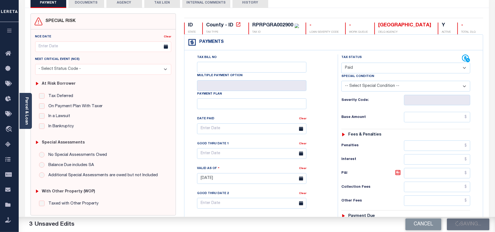
checkbox input "false"
type input "$0"
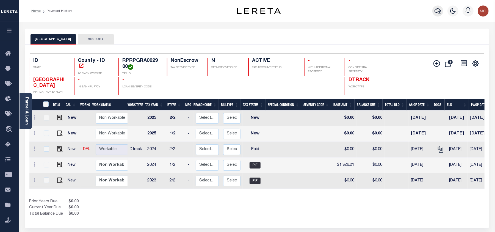
click at [436, 9] on icon "button" at bounding box center [438, 11] width 7 height 7
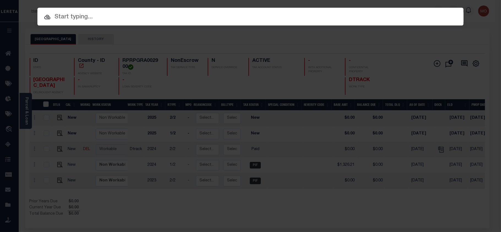
click at [84, 19] on input "text" at bounding box center [250, 17] width 426 height 10
paste input "180279812"
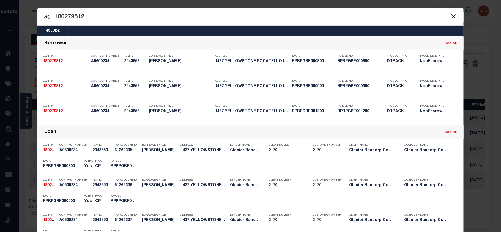
click at [84, 17] on input "180279812" at bounding box center [250, 17] width 426 height 10
type input "180279812"
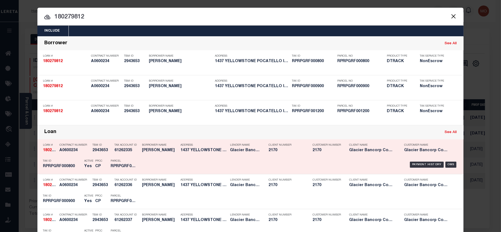
click at [97, 165] on h5 "CP" at bounding box center [98, 166] width 7 height 5
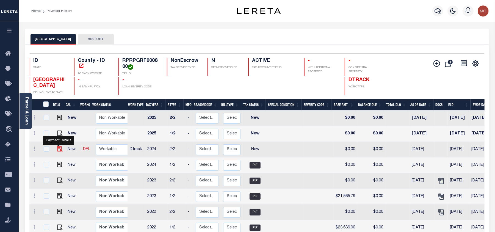
click at [57, 151] on img "" at bounding box center [59, 148] width 5 height 5
checkbox input "true"
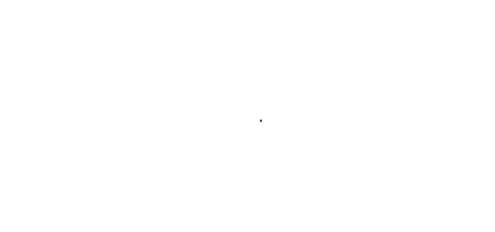
select select "NW2"
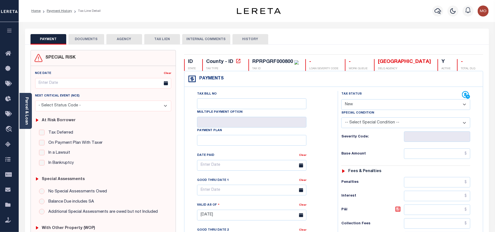
click at [263, 61] on div "RPRPGRF000800" at bounding box center [272, 61] width 41 height 5
copy div "RPRPGRF000800"
click at [89, 42] on button "DOCUMENTS" at bounding box center [86, 39] width 36 height 10
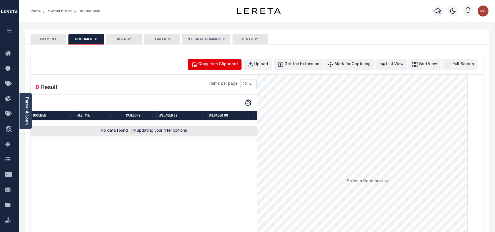
click at [221, 63] on div "Copy from Clipboard" at bounding box center [219, 65] width 40 height 6
select select "POP"
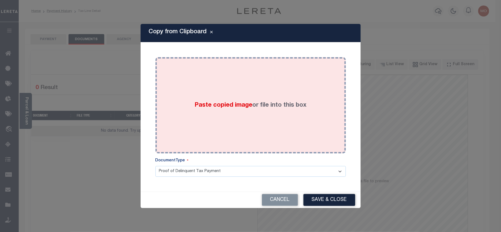
click at [212, 106] on span "Paste copied image" at bounding box center [223, 105] width 58 height 6
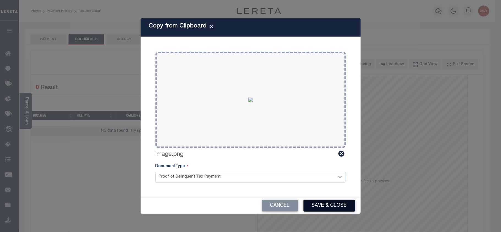
click at [321, 203] on button "Save & Close" at bounding box center [329, 206] width 52 height 12
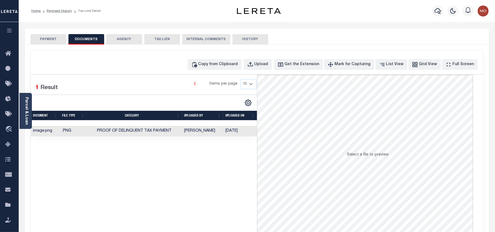
click at [51, 38] on button "PAYMENT" at bounding box center [49, 39] width 36 height 10
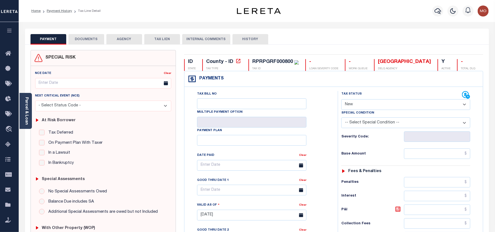
drag, startPoint x: 360, startPoint y: 106, endPoint x: 364, endPoint y: 110, distance: 6.0
click at [360, 106] on select "- Select Status Code - Open Due/Unpaid Paid Incomplete No Tax Due Internal Refu…" at bounding box center [406, 104] width 129 height 11
select select "PYD"
click at [342, 100] on select "- Select Status Code - Open Due/Unpaid Paid Incomplete No Tax Due Internal Refu…" at bounding box center [406, 104] width 129 height 11
type input "[DATE]"
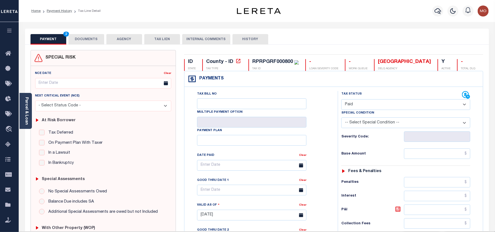
click at [323, 137] on div "Tax Bill No Multiple Payment Option Payment Plan Clear" at bounding box center [260, 168] width 140 height 154
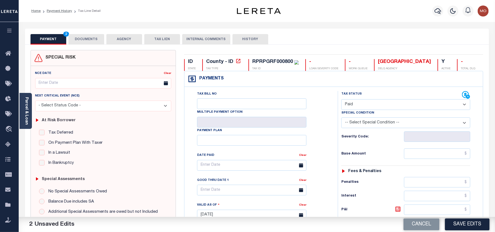
scroll to position [110, 0]
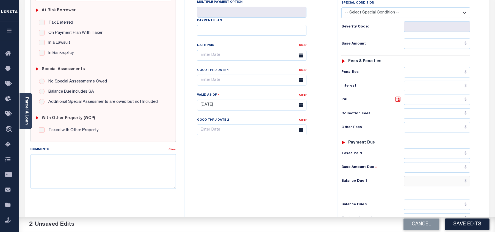
drag, startPoint x: 420, startPoint y: 184, endPoint x: 269, endPoint y: 179, distance: 151.0
click at [420, 184] on input "text" at bounding box center [437, 181] width 66 height 10
type input "$0.00"
drag, startPoint x: 269, startPoint y: 179, endPoint x: 284, endPoint y: 183, distance: 16.2
click at [269, 178] on div "Tax Bill No Multiple Payment Option Payment Plan Clear" at bounding box center [260, 102] width 148 height 243
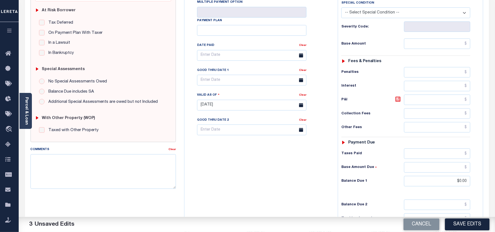
scroll to position [0, 0]
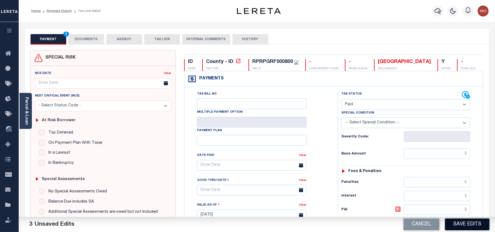
click at [466, 225] on button "Save Edits" at bounding box center [467, 225] width 45 height 12
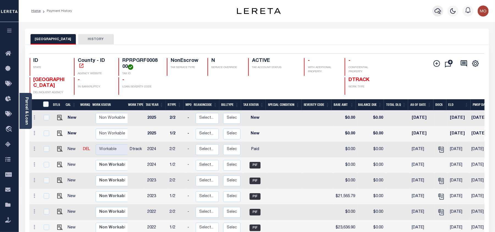
click at [439, 11] on icon "button" at bounding box center [438, 11] width 7 height 7
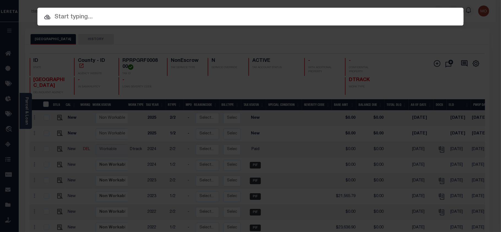
click at [106, 22] on input "text" at bounding box center [250, 17] width 426 height 10
click at [99, 20] on input "text" at bounding box center [250, 17] width 426 height 10
paste input "180279812"
type input "180279812"
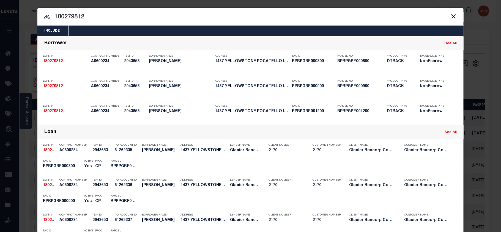
click at [88, 16] on input "180279812" at bounding box center [250, 17] width 426 height 10
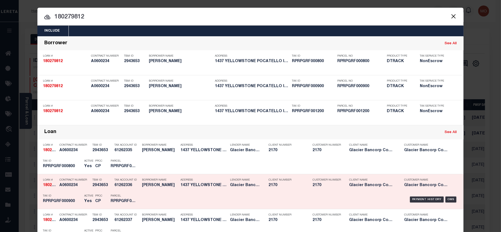
click at [80, 202] on div "Active Yes" at bounding box center [85, 200] width 11 height 16
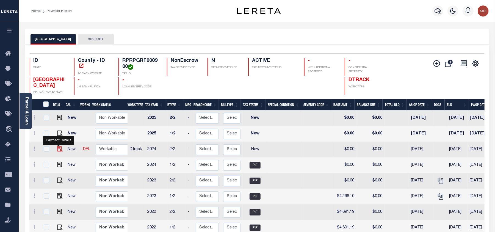
click at [57, 150] on img "" at bounding box center [59, 148] width 5 height 5
checkbox input "true"
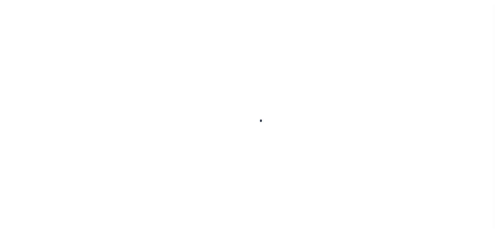
select select "NW2"
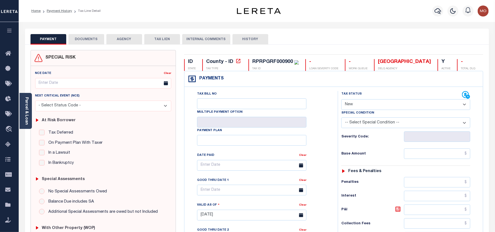
click at [82, 39] on button "DOCUMENTS" at bounding box center [86, 39] width 36 height 10
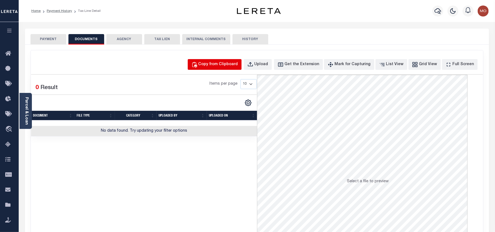
click at [228, 67] on div "Copy from Clipboard" at bounding box center [219, 65] width 40 height 6
select select "POP"
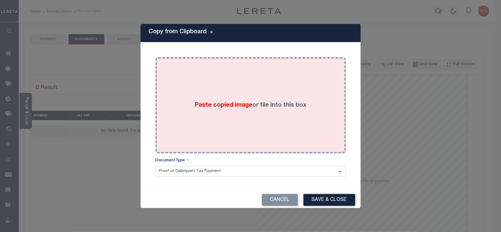
click at [207, 110] on div "Paste copied image or file into this box" at bounding box center [250, 105] width 182 height 88
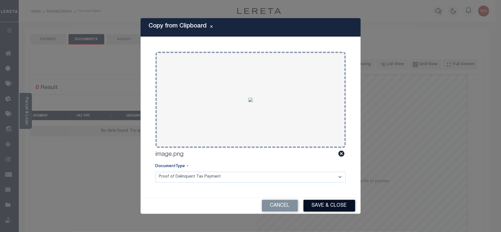
click at [330, 208] on button "Save & Close" at bounding box center [329, 206] width 52 height 12
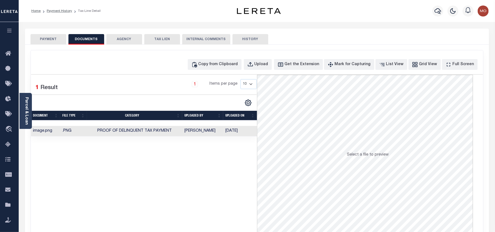
click at [59, 40] on button "PAYMENT" at bounding box center [49, 39] width 36 height 10
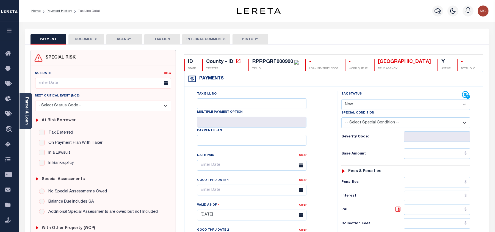
drag, startPoint x: 370, startPoint y: 104, endPoint x: 374, endPoint y: 107, distance: 4.6
click at [370, 104] on select "- Select Status Code - Open Due/Unpaid Paid Incomplete No Tax Due Internal Refu…" at bounding box center [406, 104] width 129 height 11
select select "PYD"
click at [342, 100] on select "- Select Status Code - Open Due/Unpaid Paid Incomplete No Tax Due Internal Refu…" at bounding box center [406, 104] width 129 height 11
type input "[DATE]"
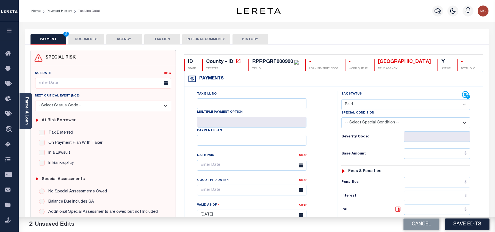
click at [324, 133] on div "Tax Bill No Multiple Payment Option Payment Plan Clear" at bounding box center [260, 168] width 140 height 154
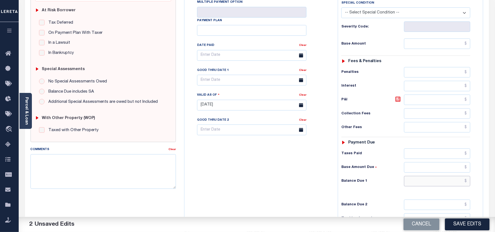
drag, startPoint x: 422, startPoint y: 186, endPoint x: 413, endPoint y: 186, distance: 9.1
click at [422, 186] on input "text" at bounding box center [437, 181] width 66 height 10
type input "$0.00"
click at [292, 199] on div "Tax Bill No Multiple Payment Option Payment Plan Clear" at bounding box center [260, 102] width 148 height 243
click at [459, 222] on button "Save Edits" at bounding box center [467, 225] width 45 height 12
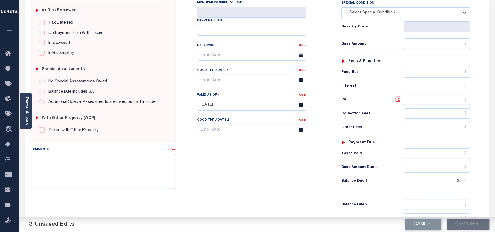
scroll to position [0, 0]
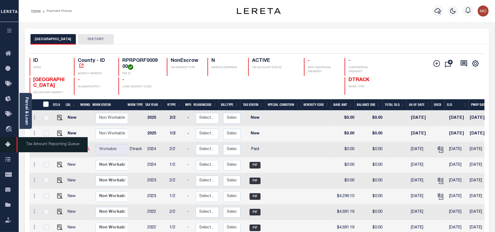
click at [9, 145] on icon at bounding box center [9, 144] width 9 height 7
